Goal: Entertainment & Leisure: Consume media (video, audio)

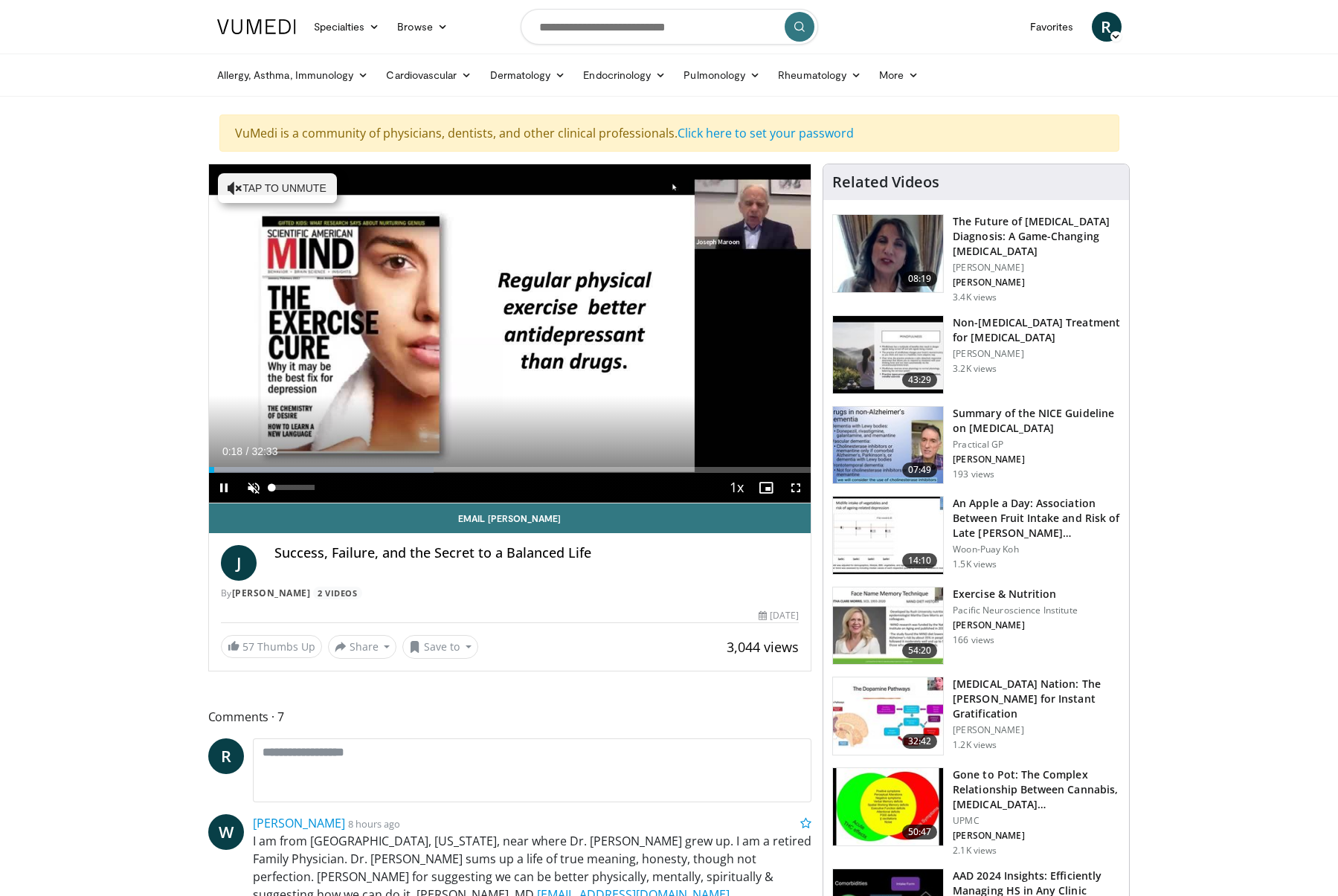
click at [251, 489] on span "Video Player" at bounding box center [254, 488] width 30 height 30
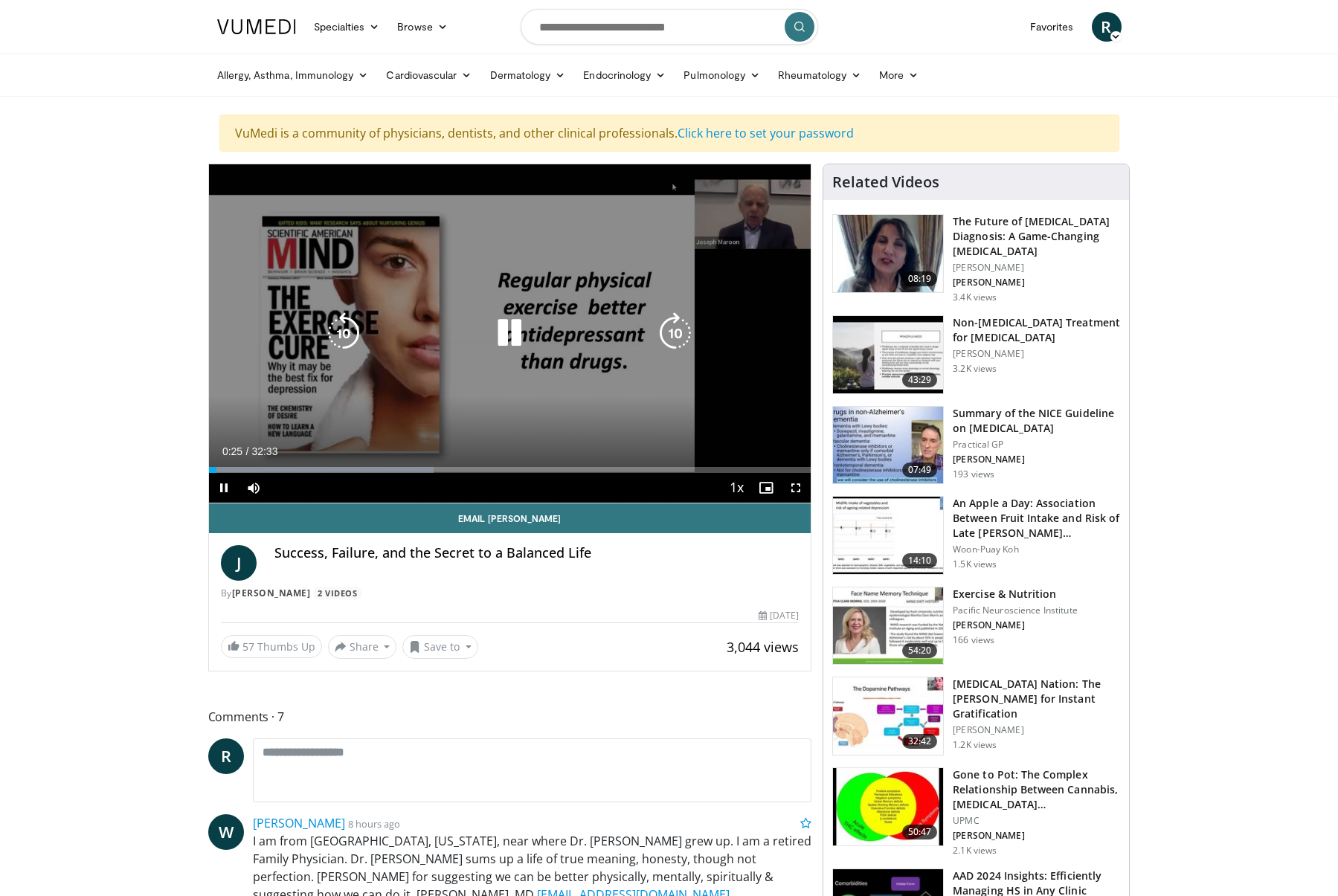
click at [722, 227] on div "10 seconds Tap to unmute" at bounding box center [511, 333] width 603 height 339
click at [515, 334] on icon "Video Player" at bounding box center [510, 333] width 42 height 42
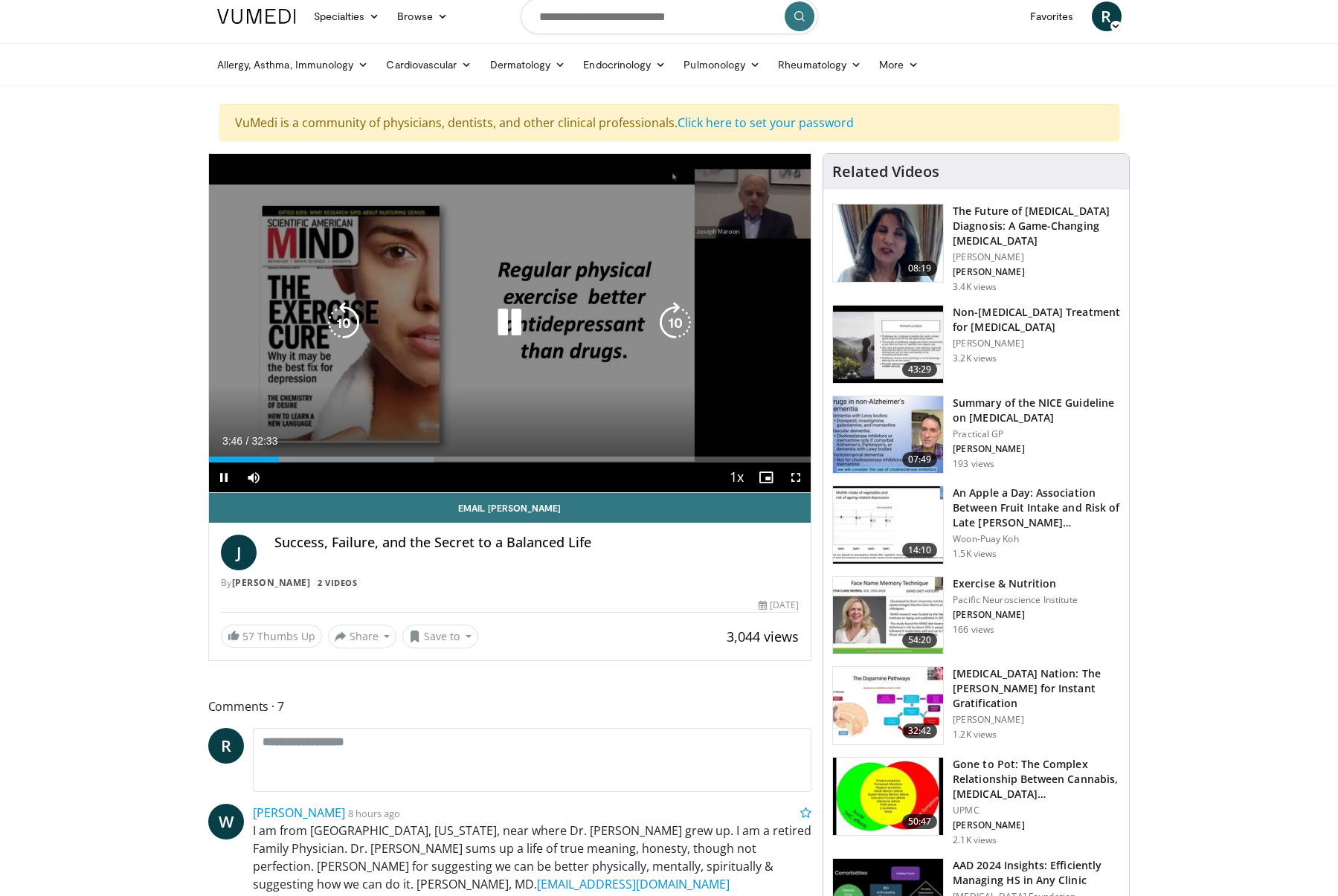
click at [563, 375] on div "10 seconds Tap to unmute" at bounding box center [511, 323] width 603 height 339
click at [510, 326] on icon "Video Player" at bounding box center [510, 323] width 42 height 42
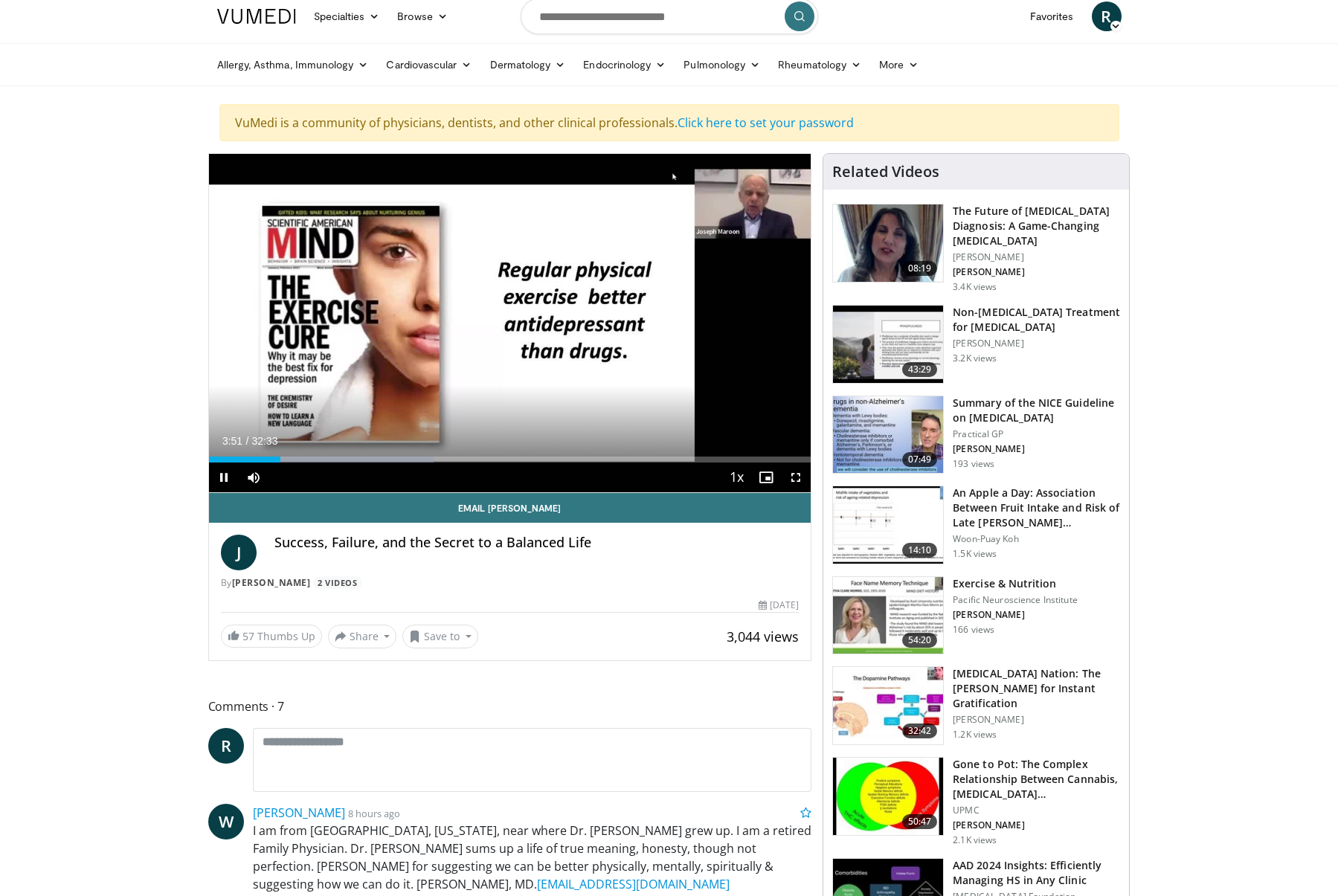
click at [792, 479] on span "Video Player" at bounding box center [795, 478] width 30 height 30
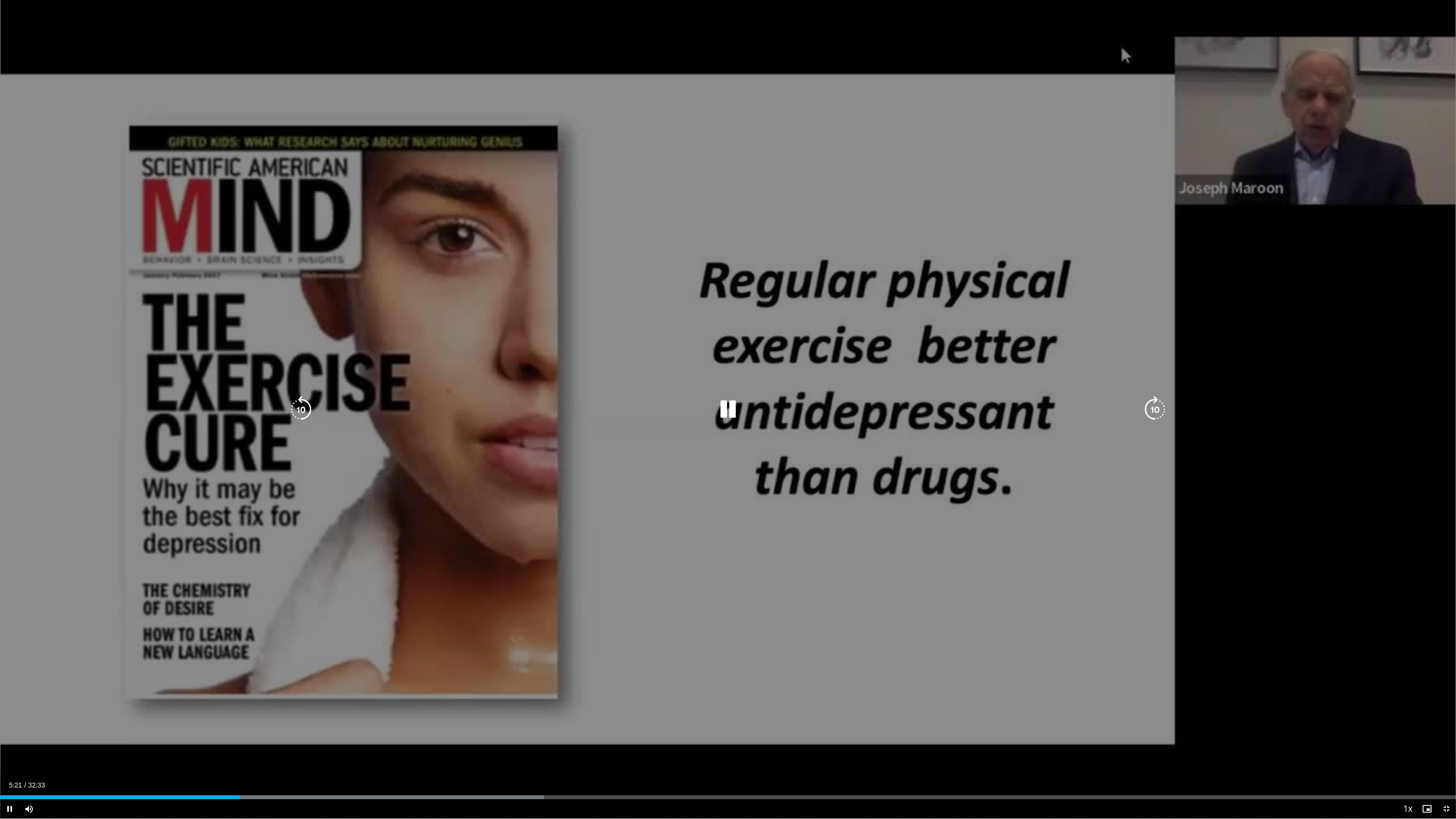
click at [396, 583] on div "10 seconds Tap to unmute" at bounding box center [728, 409] width 1456 height 818
click at [397, 583] on div "10 seconds Tap to unmute" at bounding box center [728, 409] width 1456 height 818
